Goal: Find specific page/section: Find specific page/section

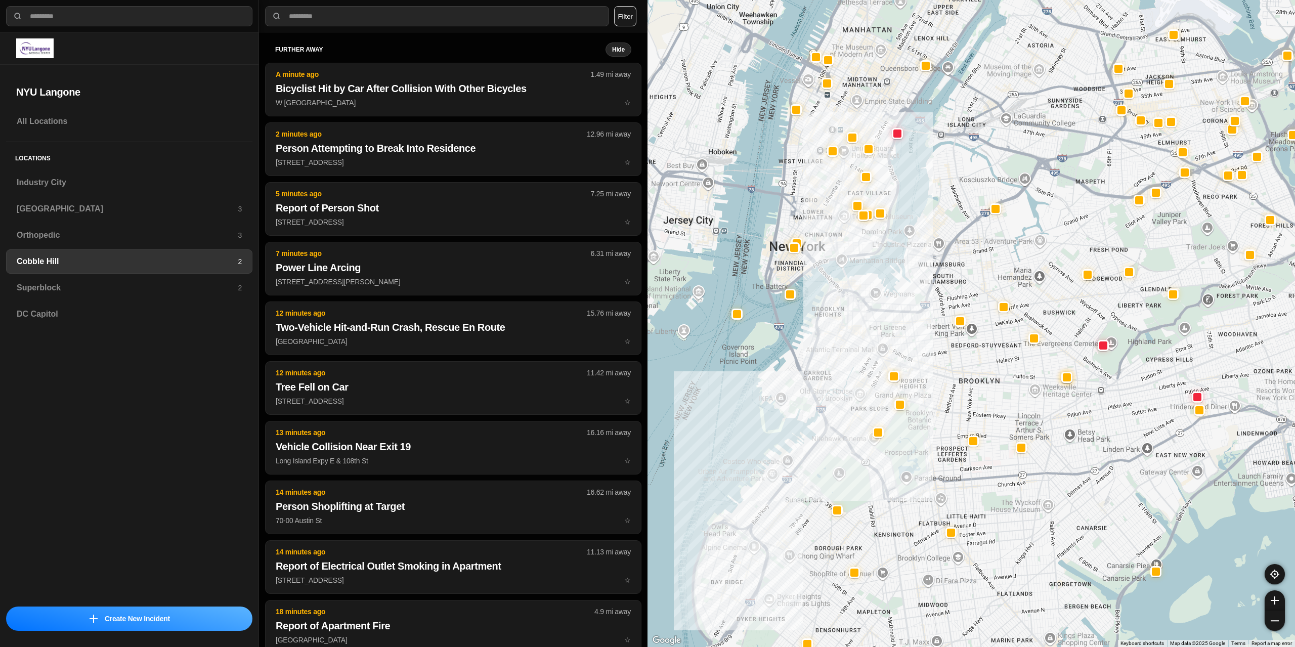
select select "*"
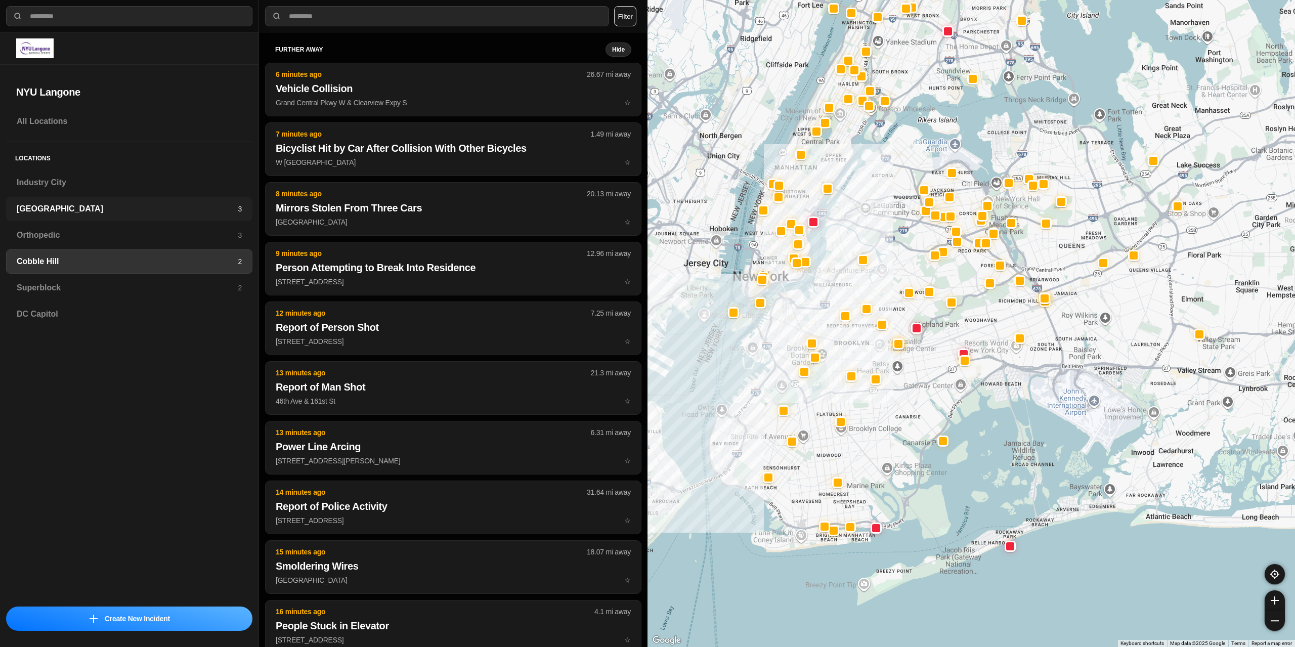
click at [98, 205] on h3 "[GEOGRAPHIC_DATA]" at bounding box center [127, 209] width 221 height 12
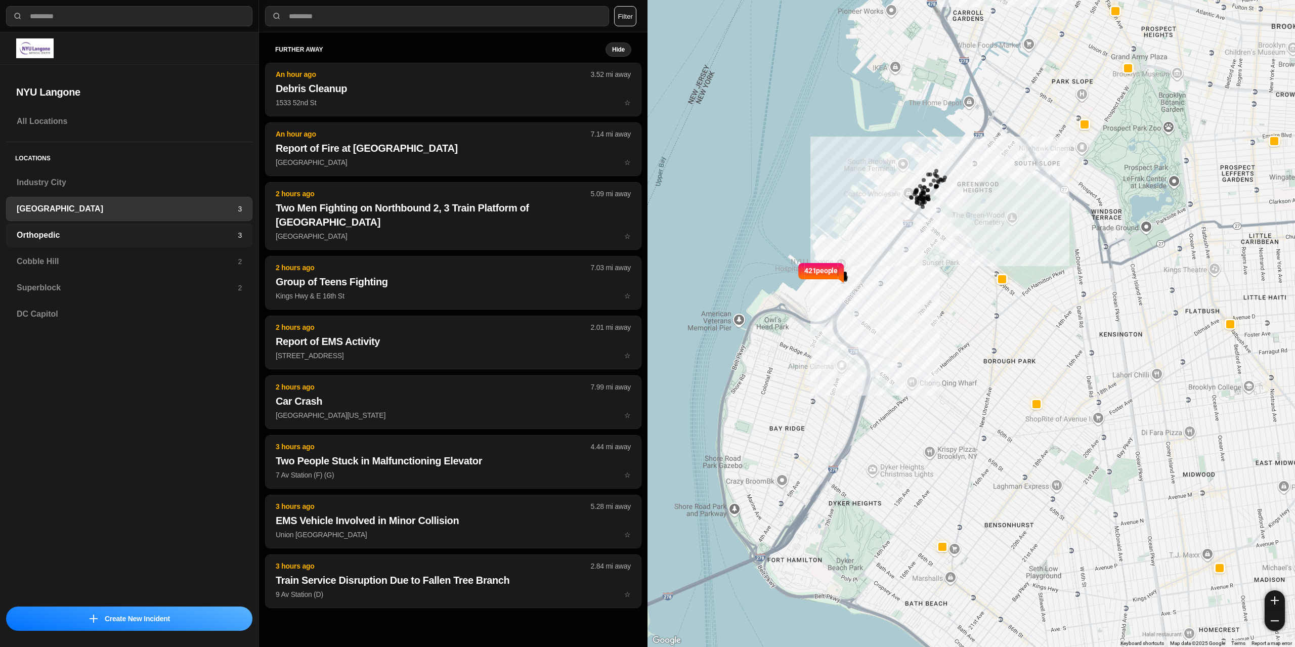
click at [95, 236] on h3 "Orthopedic" at bounding box center [127, 235] width 221 height 12
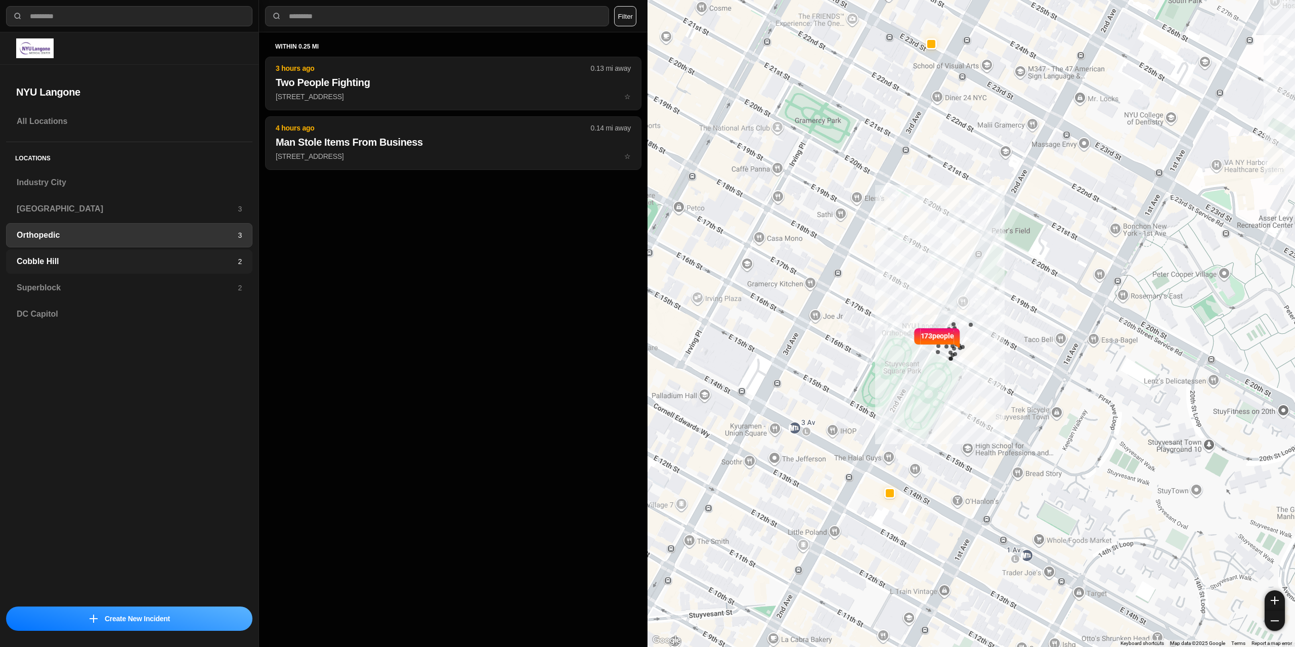
click at [106, 254] on div "Cobble Hill 2" at bounding box center [129, 261] width 246 height 24
